Goal: Information Seeking & Learning: Learn about a topic

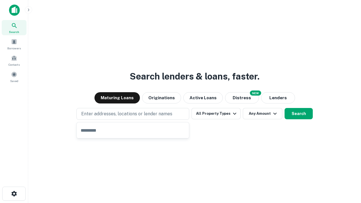
type input "**********"
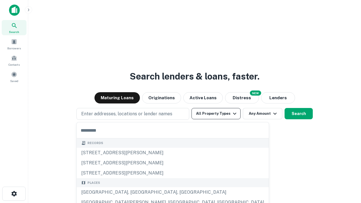
click at [216, 114] on button "All Property Types" at bounding box center [216, 113] width 49 height 11
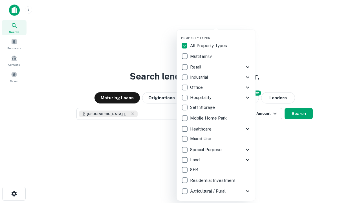
click at [221, 34] on button "button" at bounding box center [220, 34] width 79 height 0
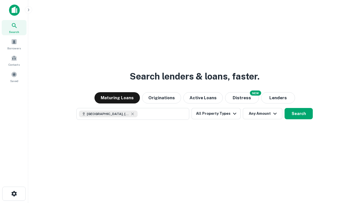
scroll to position [9, 0]
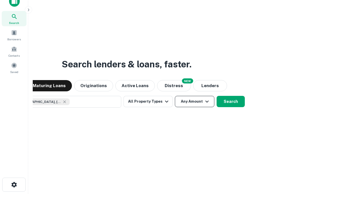
click at [175, 96] on button "Any Amount" at bounding box center [195, 101] width 40 height 11
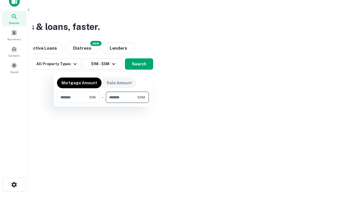
type input "*******"
click at [103, 103] on button "button" at bounding box center [103, 103] width 92 height 0
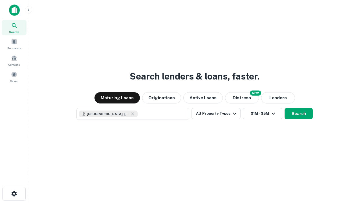
scroll to position [9, 0]
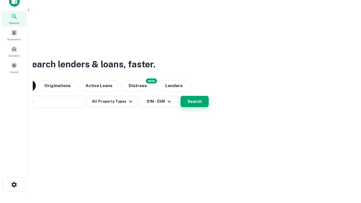
click at [181, 96] on button "Search" at bounding box center [195, 101] width 28 height 11
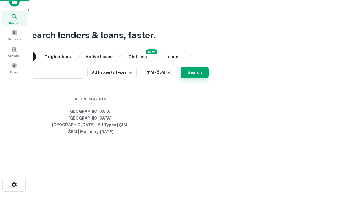
scroll to position [18, 160]
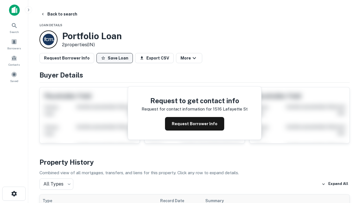
click at [115, 58] on button "Save Loan" at bounding box center [115, 58] width 36 height 10
click at [116, 58] on button "Save Loan" at bounding box center [115, 58] width 36 height 10
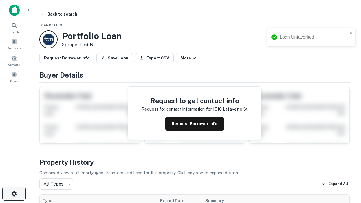
click at [14, 194] on icon "button" at bounding box center [14, 194] width 7 height 7
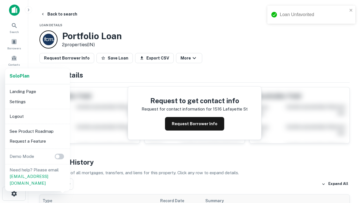
click at [37, 116] on li "Logout" at bounding box center [37, 117] width 60 height 10
